Goal: Task Accomplishment & Management: Use online tool/utility

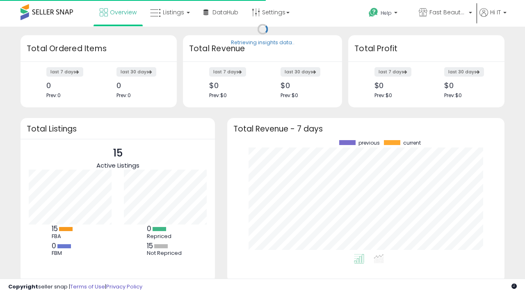
scroll to position [114, 261]
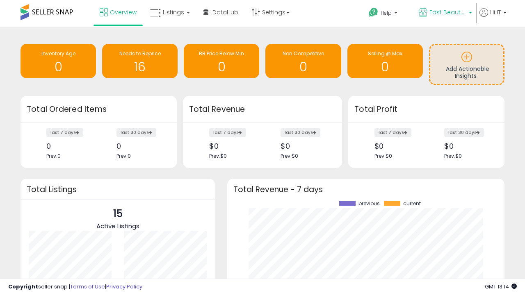
click at [444, 13] on span "Fast Beauty ([GEOGRAPHIC_DATA])" at bounding box center [447, 12] width 37 height 8
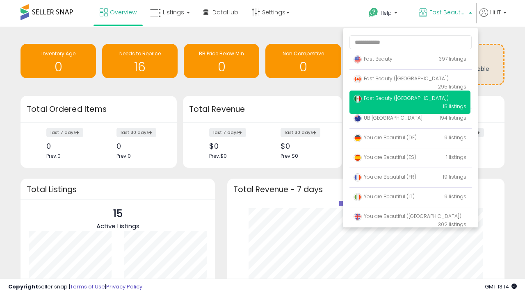
click at [409, 218] on span "You are Beautiful ([GEOGRAPHIC_DATA])" at bounding box center [407, 216] width 108 height 7
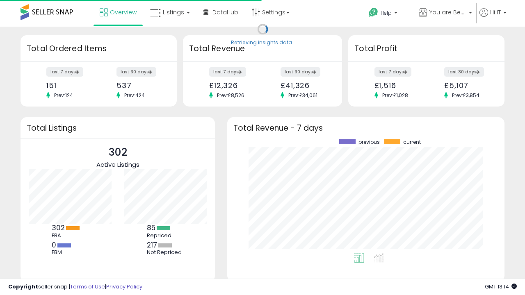
scroll to position [114, 261]
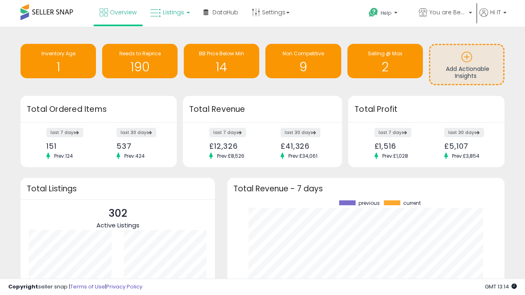
click at [169, 12] on span "Listings" at bounding box center [173, 12] width 21 height 8
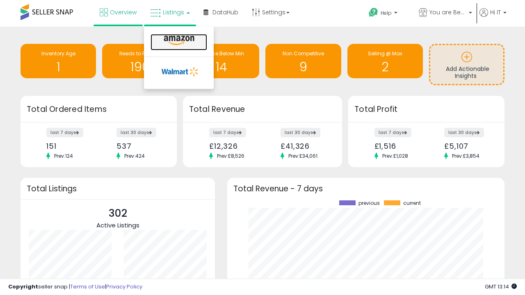
click at [178, 41] on icon at bounding box center [179, 40] width 36 height 11
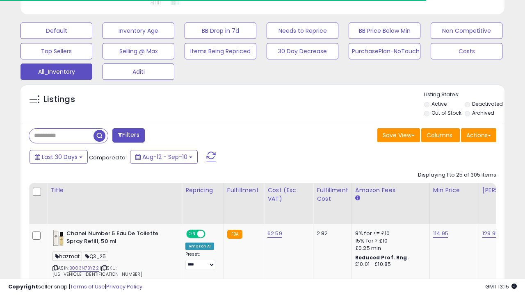
scroll to position [0, 6]
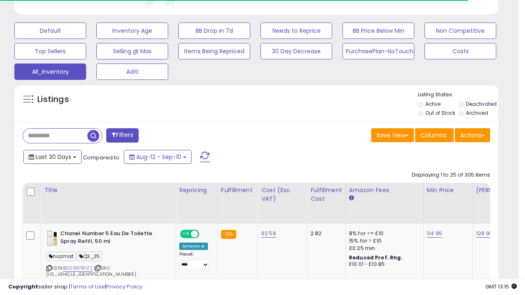
click at [52, 156] on span "Last 30 Days" at bounding box center [54, 157] width 36 height 8
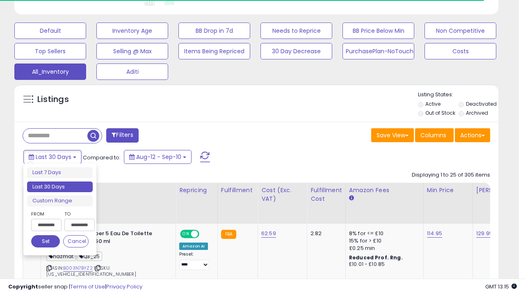
click at [60, 187] on li "Last 30 Days" at bounding box center [60, 187] width 66 height 11
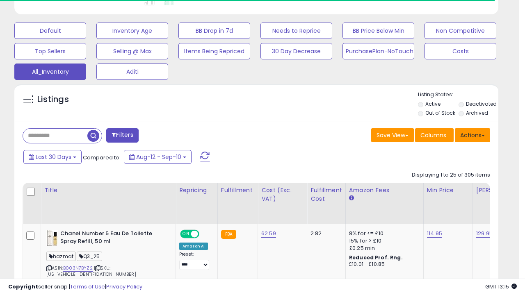
click at [472, 134] on button "Actions" at bounding box center [471, 135] width 35 height 14
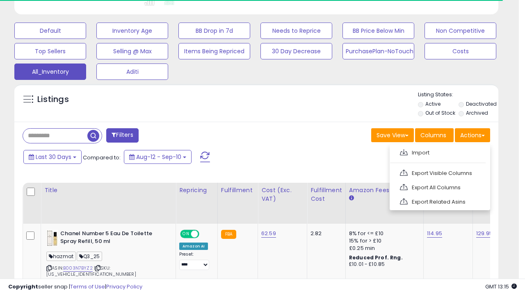
click at [438, 186] on link "Export All Columns" at bounding box center [439, 187] width 90 height 13
